Goal: Task Accomplishment & Management: Use online tool/utility

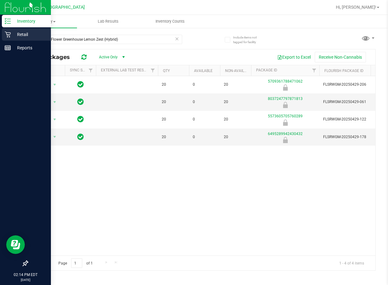
click at [14, 30] on div "Retail" at bounding box center [26, 34] width 49 height 12
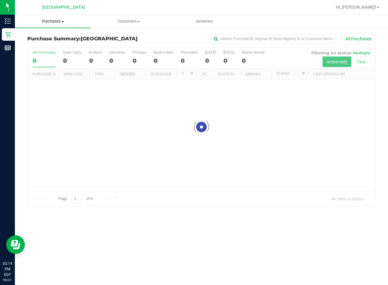
click at [58, 20] on span "Purchases" at bounding box center [53, 22] width 76 height 6
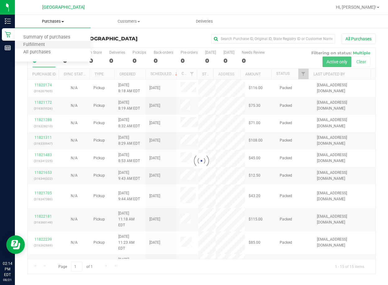
click at [72, 43] on li "Fulfillment" at bounding box center [53, 44] width 76 height 7
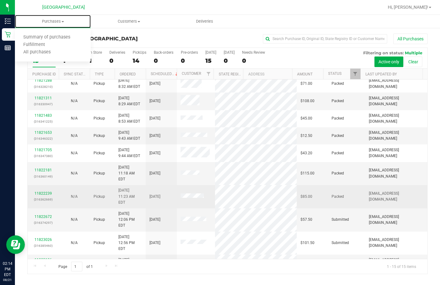
scroll to position [78, 0]
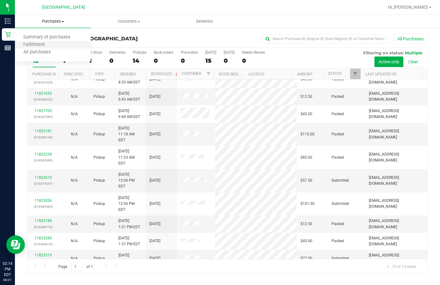
click at [70, 46] on li "Fulfillment" at bounding box center [53, 44] width 76 height 7
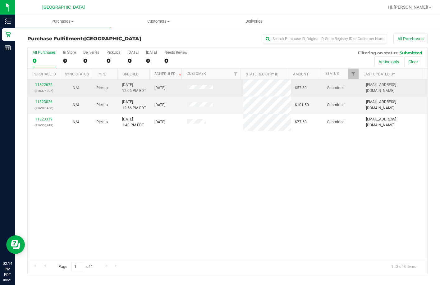
click at [50, 80] on td "11822672 (316374297)" at bounding box center [44, 88] width 32 height 17
click at [48, 84] on link "11822672" at bounding box center [43, 85] width 17 height 4
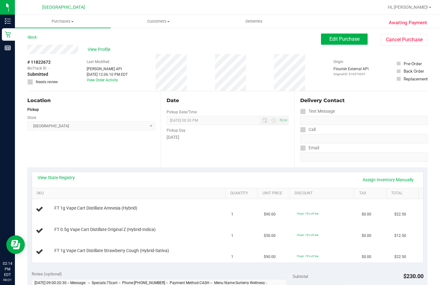
scroll to position [62, 0]
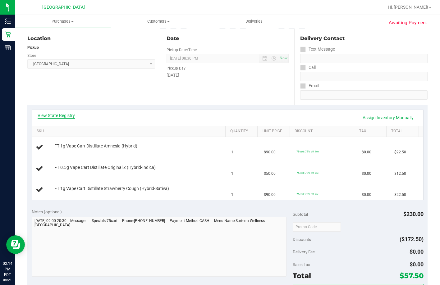
click at [68, 117] on link "View State Registry" at bounding box center [56, 115] width 37 height 6
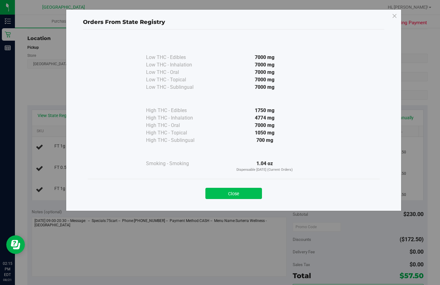
click at [224, 189] on button "Close" at bounding box center [233, 193] width 57 height 11
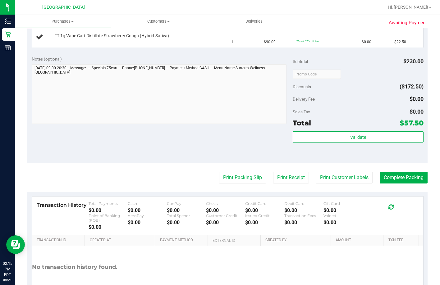
scroll to position [248, 0]
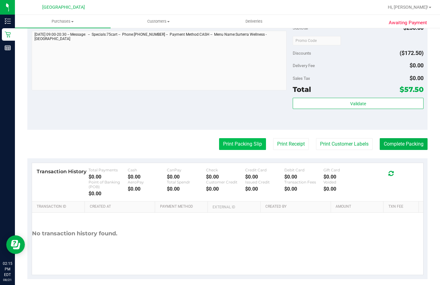
click at [241, 147] on button "Print Packing Slip" at bounding box center [242, 144] width 47 height 12
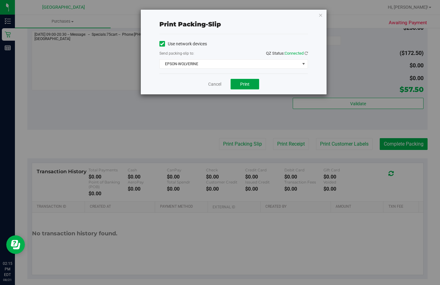
click at [241, 85] on span "Print" at bounding box center [244, 84] width 9 height 5
click at [212, 86] on link "Cancel" at bounding box center [214, 84] width 13 height 7
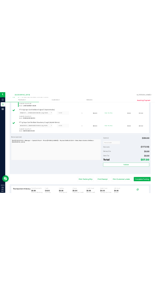
scroll to position [236, 0]
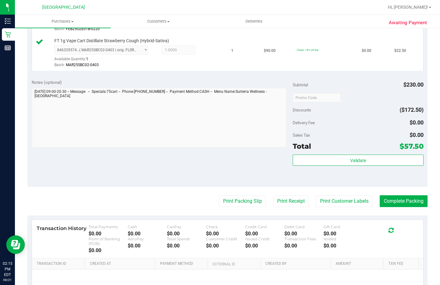
click at [241, 180] on div "Subtotal $230.00 Discounts ($172.50) Delivery Fee $0.00 Sales Tax $0.00 Total $…" at bounding box center [358, 130] width 130 height 103
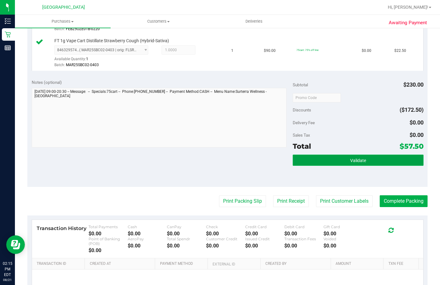
click at [241, 166] on button "Validate" at bounding box center [358, 160] width 130 height 11
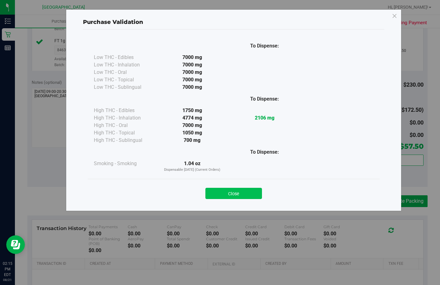
click at [213, 193] on button "Close" at bounding box center [233, 193] width 57 height 11
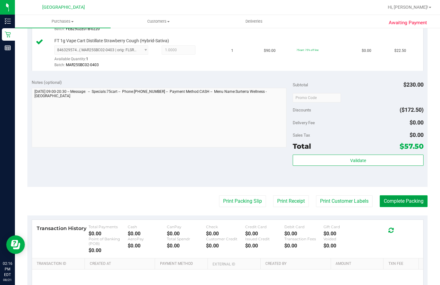
click at [241, 207] on button "Complete Packing" at bounding box center [404, 201] width 48 height 12
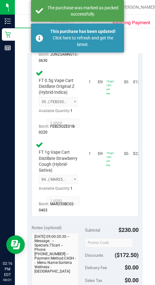
scroll to position [267, 0]
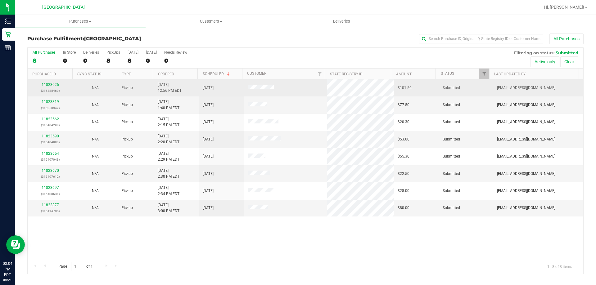
click at [54, 82] on div "11823026 (316385460)" at bounding box center [50, 88] width 38 height 12
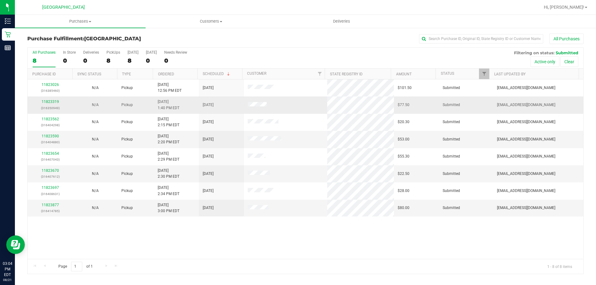
click at [53, 105] on div "11823319 (316350949)" at bounding box center [50, 105] width 38 height 12
click at [58, 108] on p "(316350949)" at bounding box center [50, 108] width 38 height 6
click at [57, 100] on link "11823319" at bounding box center [50, 102] width 17 height 4
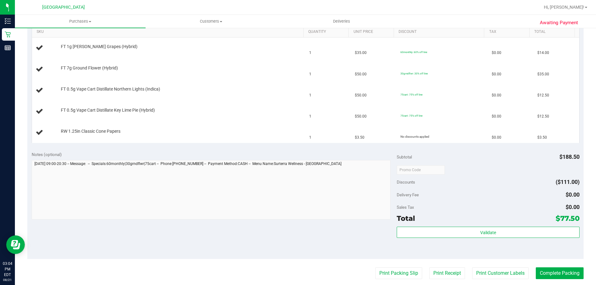
scroll to position [248, 0]
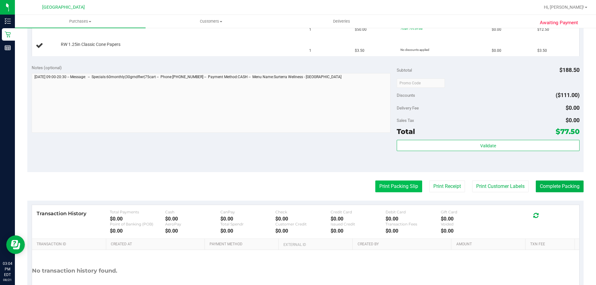
click at [383, 188] on button "Print Packing Slip" at bounding box center [398, 187] width 47 height 12
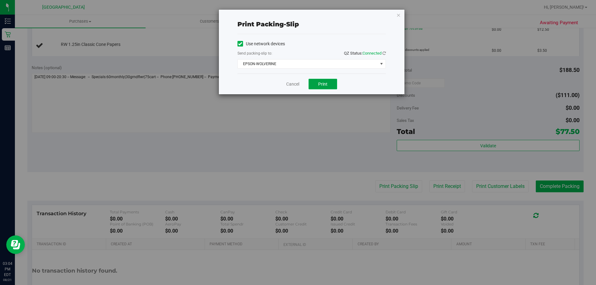
click at [315, 87] on button "Print" at bounding box center [323, 84] width 29 height 11
click at [291, 87] on link "Cancel" at bounding box center [292, 84] width 13 height 7
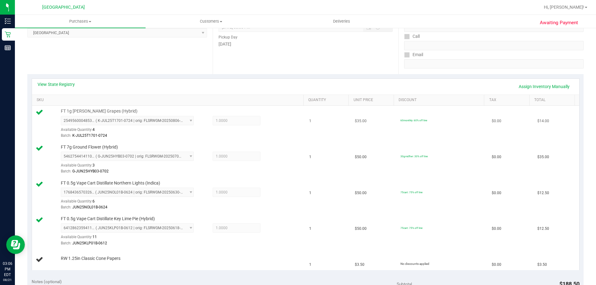
scroll to position [0, 0]
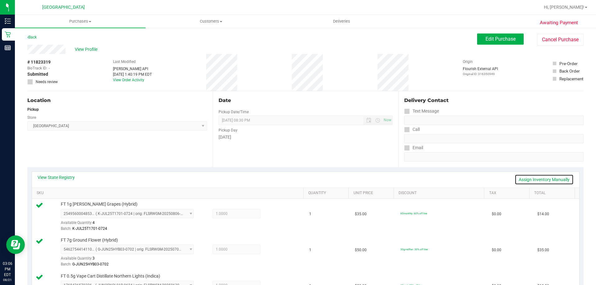
click at [526, 180] on link "Assign Inventory Manually" at bounding box center [544, 180] width 59 height 11
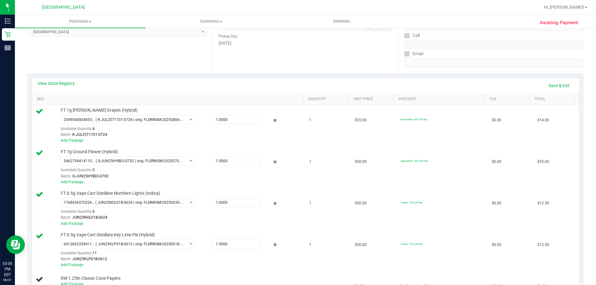
scroll to position [186, 0]
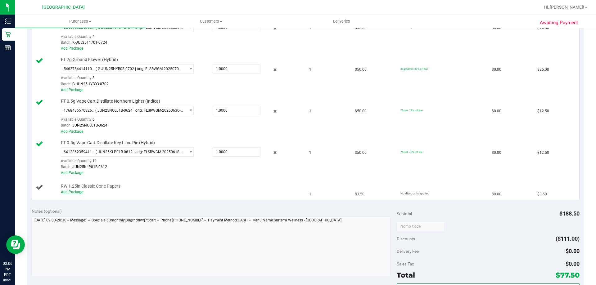
click at [77, 192] on link "Add Package" at bounding box center [72, 192] width 22 height 4
click at [95, 208] on div "Notes (optional)" at bounding box center [215, 211] width 366 height 6
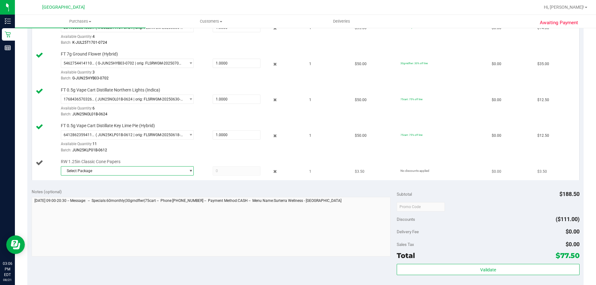
click at [155, 171] on span "Select Package" at bounding box center [123, 171] width 125 height 9
click at [165, 195] on span "( 1992498 - 112024 | orig: FLSRWJR-20250521-007 )" at bounding box center [144, 197] width 89 height 4
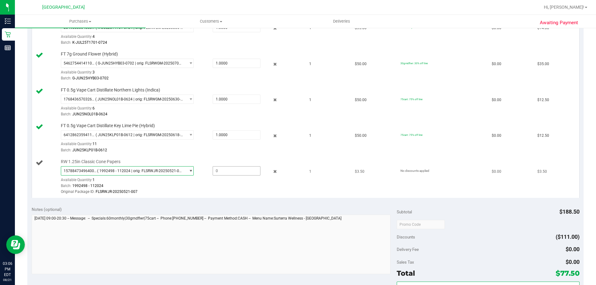
click at [233, 172] on span at bounding box center [237, 170] width 48 height 9
type input "1"
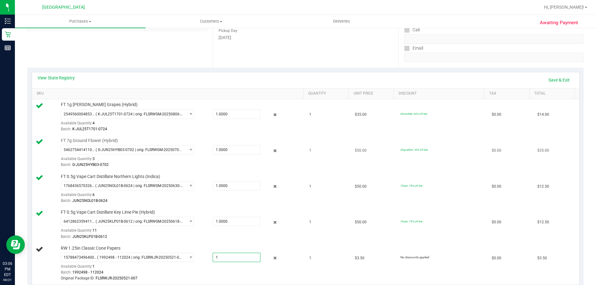
scroll to position [124, 0]
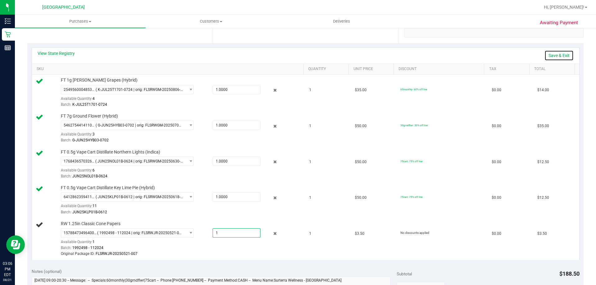
type input "1.0000"
click at [552, 58] on link "Save & Exit" at bounding box center [559, 55] width 29 height 11
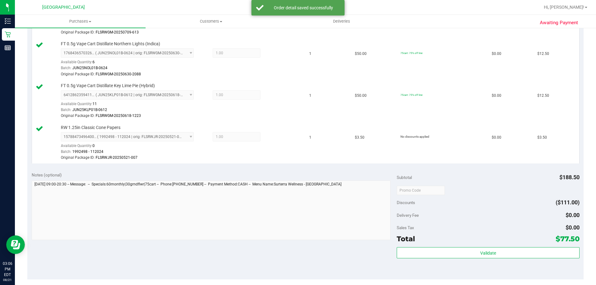
scroll to position [248, 0]
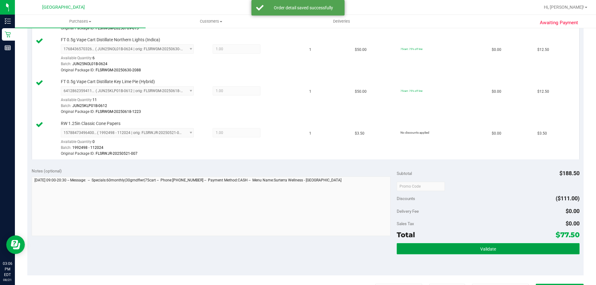
click at [492, 246] on button "Validate" at bounding box center [488, 248] width 183 height 11
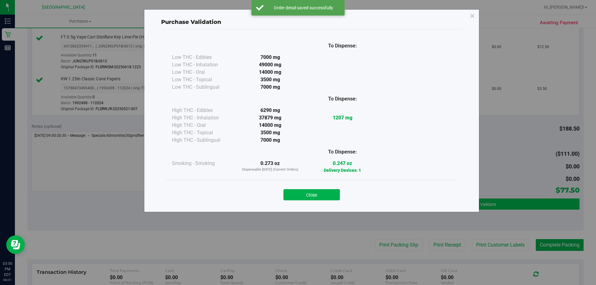
scroll to position [342, 0]
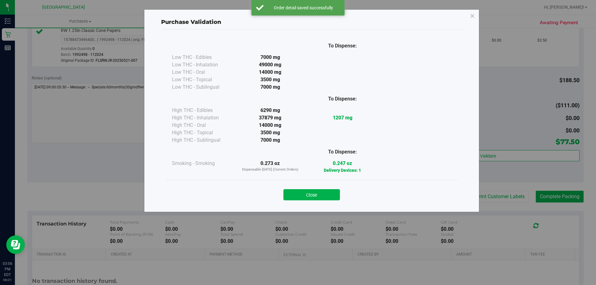
click at [320, 194] on button "Close" at bounding box center [312, 194] width 57 height 11
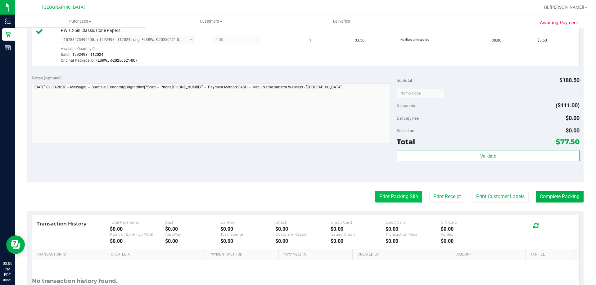
click at [397, 191] on button "Print Packing Slip" at bounding box center [398, 197] width 47 height 12
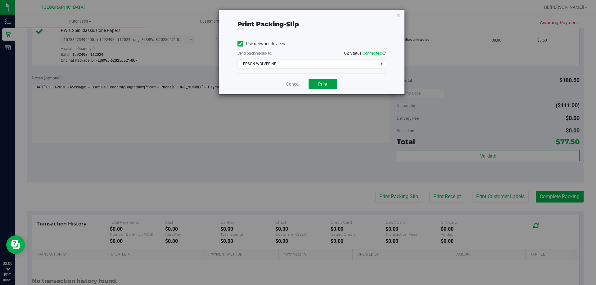
click at [322, 85] on span "Print" at bounding box center [322, 84] width 9 height 5
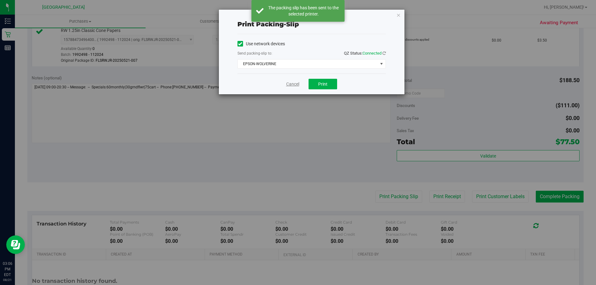
click at [298, 85] on link "Cancel" at bounding box center [292, 84] width 13 height 7
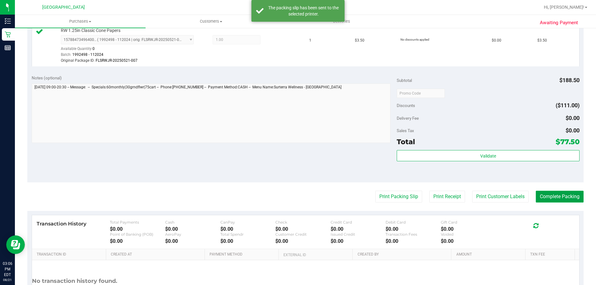
drag, startPoint x: 545, startPoint y: 198, endPoint x: 556, endPoint y: 181, distance: 20.0
click at [544, 198] on button "Complete Packing" at bounding box center [560, 197] width 48 height 12
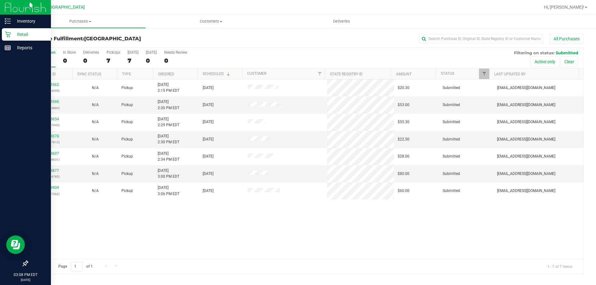
click at [6, 34] on icon at bounding box center [8, 34] width 6 height 6
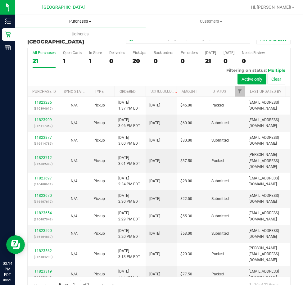
click at [72, 21] on span "Purchases" at bounding box center [80, 22] width 131 height 6
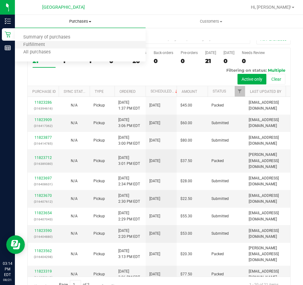
click at [75, 45] on li "Fulfillment" at bounding box center [80, 44] width 131 height 7
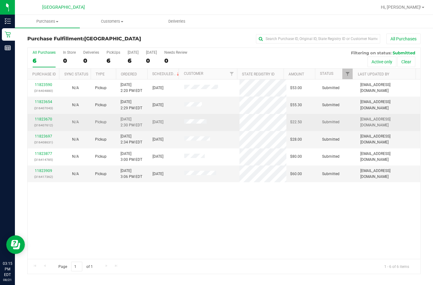
click at [45, 116] on div "11823670 (316407612)" at bounding box center [43, 122] width 25 height 12
click at [49, 118] on link "11823670" at bounding box center [43, 119] width 17 height 4
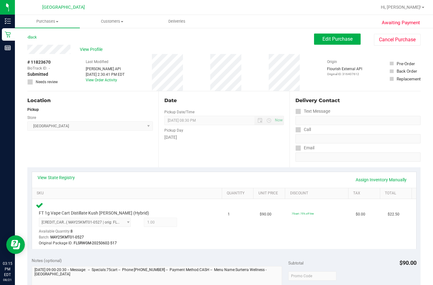
click at [38, 37] on div "Back Edit Purchase Cancel Purchase" at bounding box center [223, 39] width 393 height 11
click at [37, 37] on link "Back" at bounding box center [31, 37] width 9 height 4
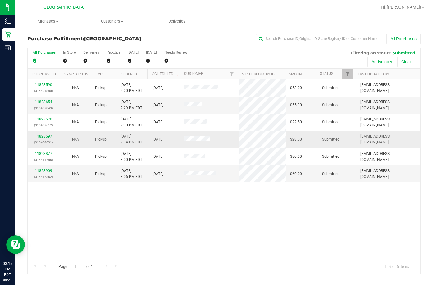
click at [49, 137] on link "11823697" at bounding box center [43, 136] width 17 height 4
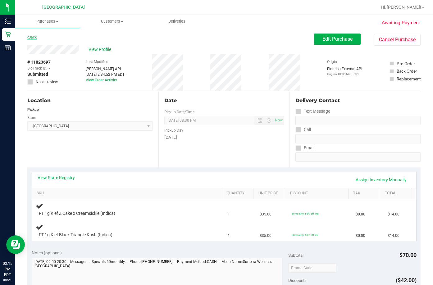
click at [37, 38] on link "Back" at bounding box center [31, 37] width 9 height 4
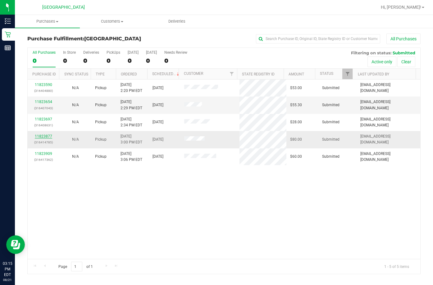
click at [50, 135] on link "11823877" at bounding box center [43, 136] width 17 height 4
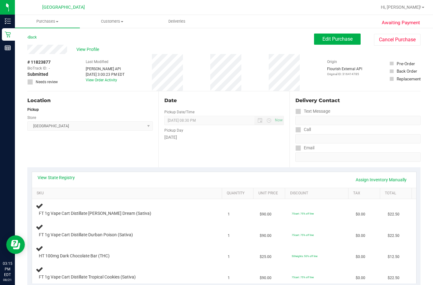
click at [36, 43] on div "Back Edit Purchase Cancel Purchase" at bounding box center [223, 39] width 393 height 11
click at [36, 39] on link "Back" at bounding box center [31, 37] width 9 height 4
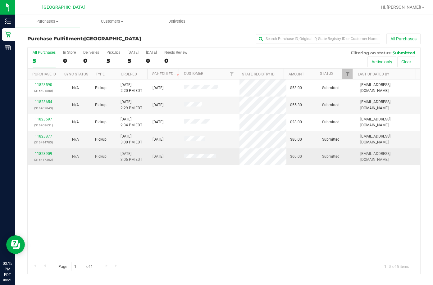
click at [48, 151] on div "11823909 (316417362)" at bounding box center [43, 157] width 25 height 12
click at [47, 152] on link "11823909" at bounding box center [43, 154] width 17 height 4
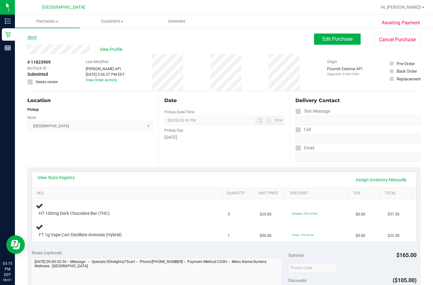
click at [36, 39] on div "Back" at bounding box center [31, 37] width 9 height 7
click at [36, 39] on link "Back" at bounding box center [31, 37] width 9 height 4
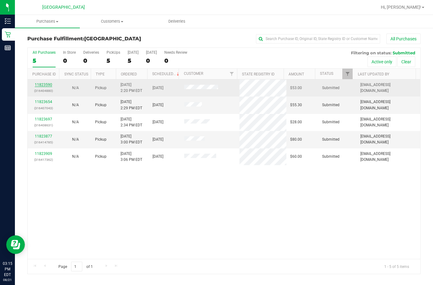
click at [45, 83] on link "11823590" at bounding box center [43, 85] width 17 height 4
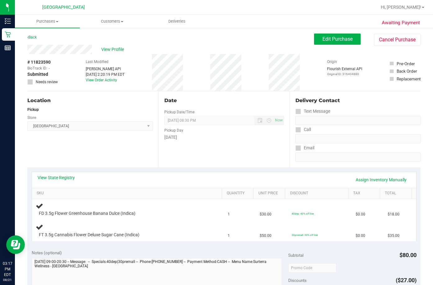
click at [31, 39] on div "Back" at bounding box center [31, 37] width 9 height 7
click at [32, 36] on link "Back" at bounding box center [31, 37] width 9 height 4
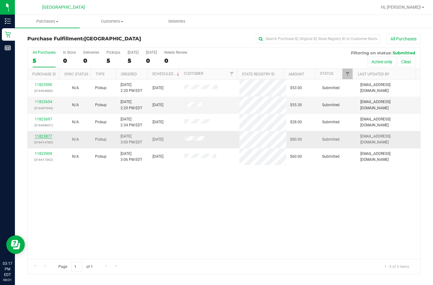
click at [49, 138] on link "11823877" at bounding box center [43, 136] width 17 height 4
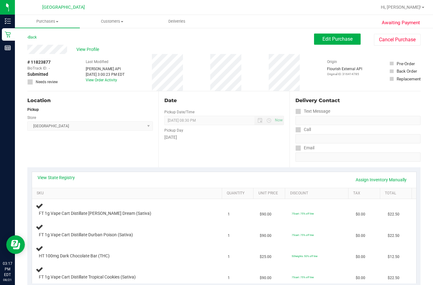
click at [34, 39] on div "Back" at bounding box center [31, 37] width 9 height 7
click at [32, 37] on link "Back" at bounding box center [31, 37] width 9 height 4
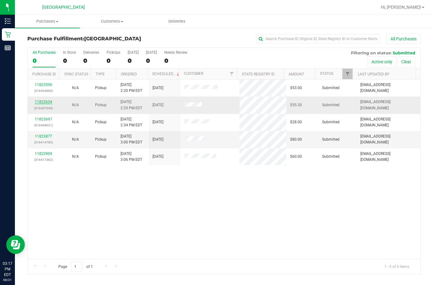
click at [45, 101] on link "11823654" at bounding box center [43, 102] width 17 height 4
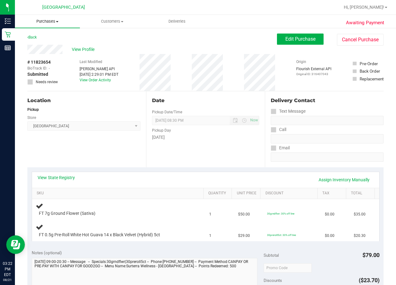
click at [48, 18] on uib-tab-heading "Purchases Summary of purchases Fulfillment All purchases" at bounding box center [47, 21] width 65 height 13
click at [48, 47] on span "Fulfillment" at bounding box center [34, 44] width 39 height 5
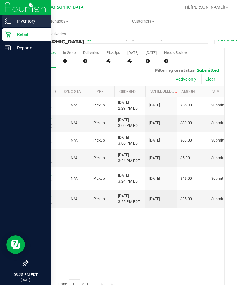
click at [10, 23] on icon at bounding box center [8, 21] width 6 height 6
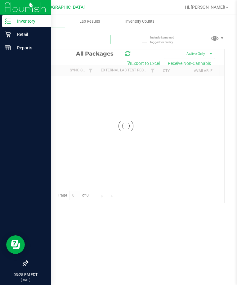
click at [43, 43] on div "Inventory All packages All inventory Waste log Lab Results Inventory Counts" at bounding box center [126, 150] width 222 height 270
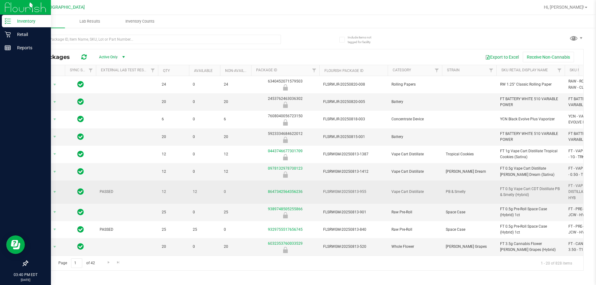
drag, startPoint x: 157, startPoint y: 166, endPoint x: 190, endPoint y: 200, distance: 47.5
click at [190, 200] on td "12" at bounding box center [204, 192] width 31 height 23
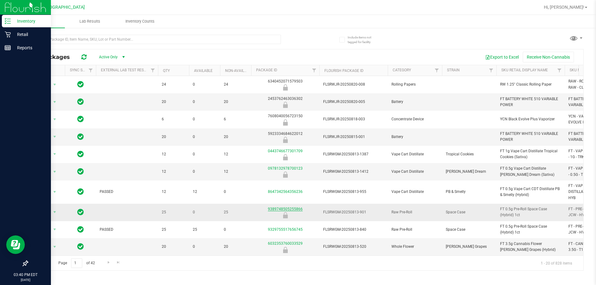
click at [283, 208] on link "9389748505255866" at bounding box center [285, 209] width 35 height 4
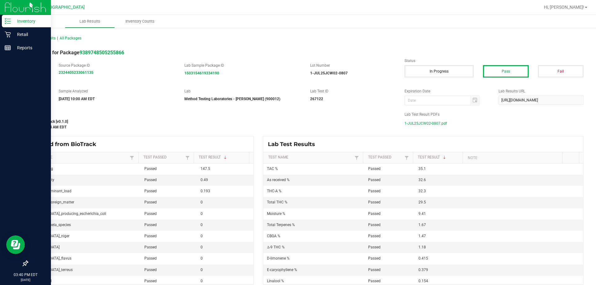
click at [440, 121] on span "1-JUL25JCW02-0807.pdf" at bounding box center [426, 123] width 43 height 9
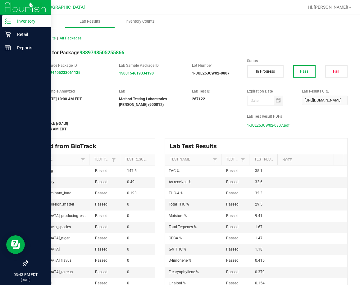
click at [249, 125] on span "1-JUL25JCW02-0807.pdf" at bounding box center [268, 125] width 43 height 9
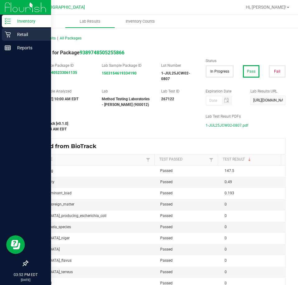
click at [13, 35] on p "Retail" at bounding box center [29, 34] width 37 height 7
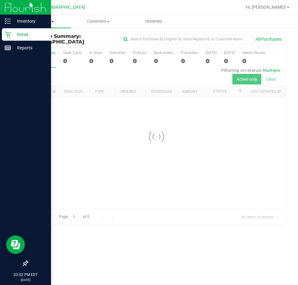
click at [42, 23] on span "Purchases" at bounding box center [43, 22] width 56 height 6
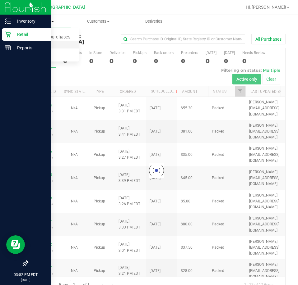
click at [50, 45] on span "Fulfillment" at bounding box center [34, 44] width 39 height 5
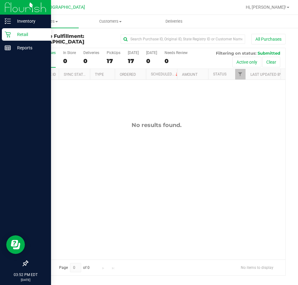
click at [260, 108] on div "No results found." at bounding box center [156, 190] width 257 height 221
click at [56, 21] on span at bounding box center [56, 21] width 2 height 1
click at [52, 46] on li "Fulfillment" at bounding box center [47, 44] width 64 height 7
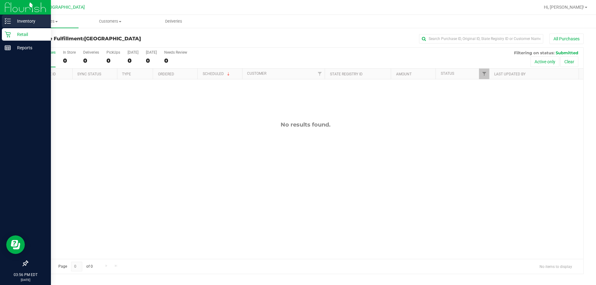
click at [12, 23] on p "Inventory" at bounding box center [29, 20] width 37 height 7
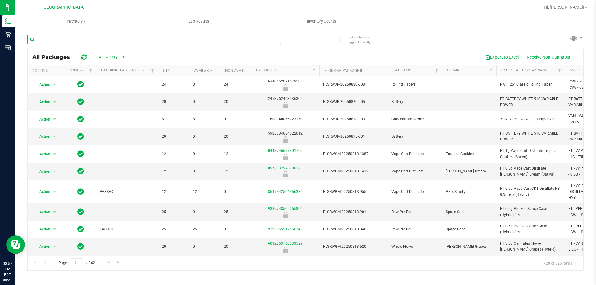
click at [52, 41] on input "text" at bounding box center [154, 39] width 254 height 9
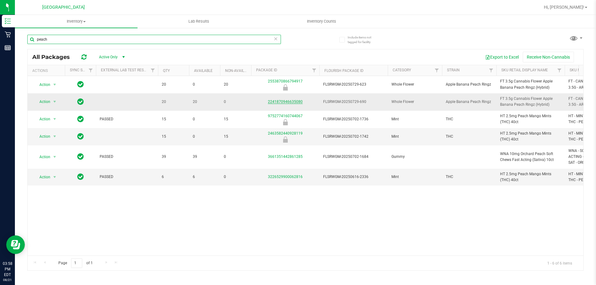
type input "peach"
click at [292, 103] on link "2241870946635080" at bounding box center [285, 102] width 35 height 4
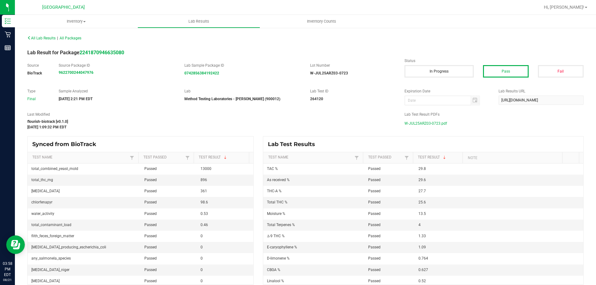
click at [425, 126] on span "W-JUL25ARZ03-0723.pdf" at bounding box center [426, 123] width 43 height 9
click at [433, 122] on span "W-JUL25ARZ03-0723.pdf" at bounding box center [426, 123] width 43 height 9
